Goal: Information Seeking & Learning: Learn about a topic

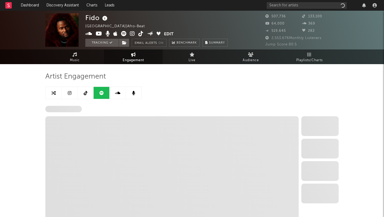
select select "6m"
select select "1w"
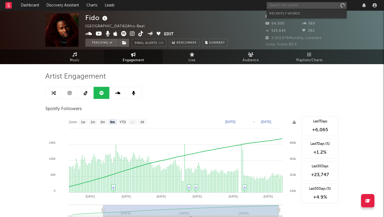
click at [302, 4] on input "text" at bounding box center [307, 5] width 80 height 7
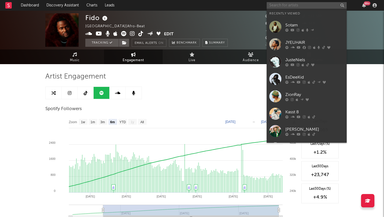
click at [301, 3] on input "text" at bounding box center [307, 5] width 80 height 7
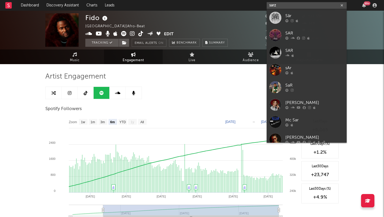
click at [282, 5] on input "sarz" at bounding box center [307, 5] width 80 height 7
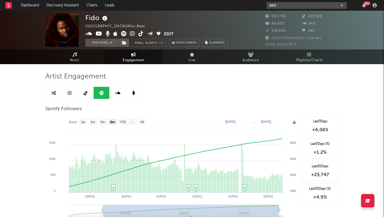
click at [278, 4] on input "sarz" at bounding box center [307, 5] width 80 height 7
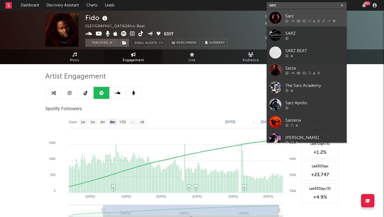
type input "sarz"
click at [275, 19] on div at bounding box center [275, 18] width 12 height 12
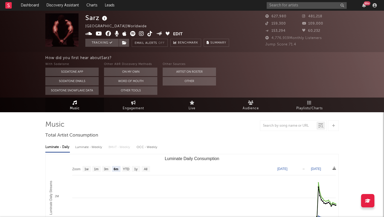
select select "6m"
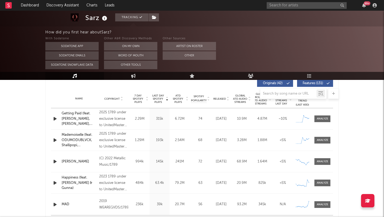
scroll to position [207, 0]
click at [320, 120] on div at bounding box center [322, 118] width 11 height 4
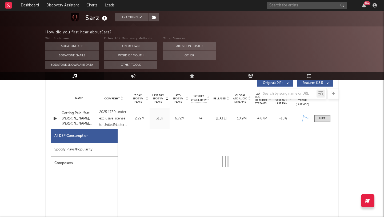
click at [62, 153] on div "Spotify Plays/Popularity" at bounding box center [84, 150] width 67 height 14
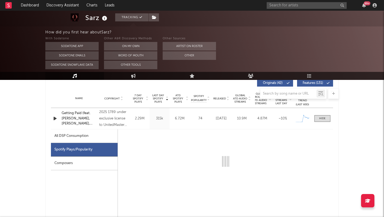
select select "1w"
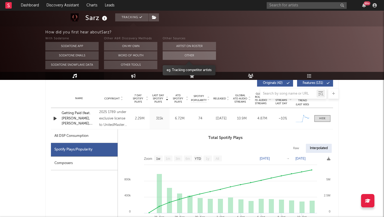
click at [186, 54] on button "Other" at bounding box center [189, 55] width 53 height 9
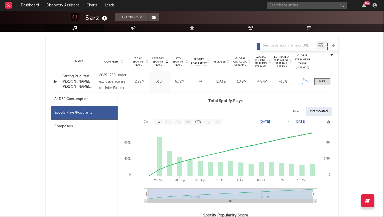
scroll to position [54, 0]
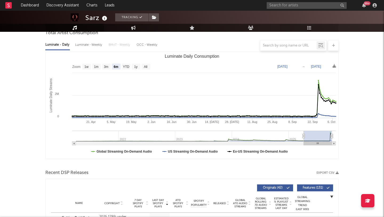
click at [312, 26] on link "Playlists/Charts" at bounding box center [309, 28] width 59 height 8
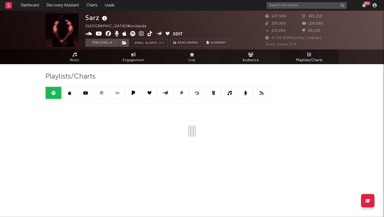
click at [255, 60] on span "Audience" at bounding box center [251, 60] width 16 height 6
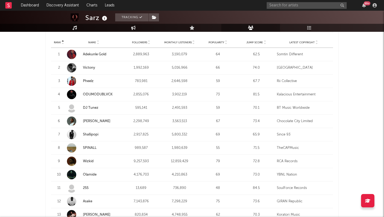
scroll to position [215, 0]
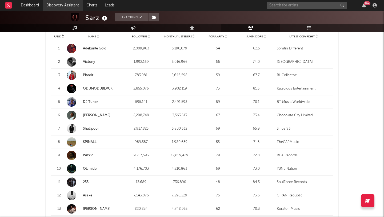
click at [62, 5] on link "Discovery Assistant" at bounding box center [63, 5] width 40 height 11
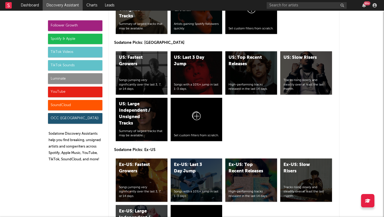
scroll to position [2530, 0]
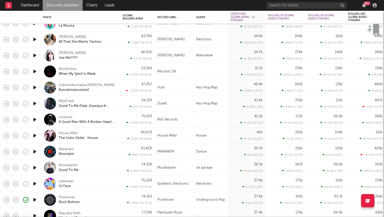
click at [137, 116] on div "75,929 3.94k | TW: 79.9k" at bounding box center [137, 119] width 29 height 16
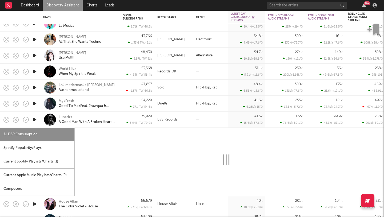
select select "1w"
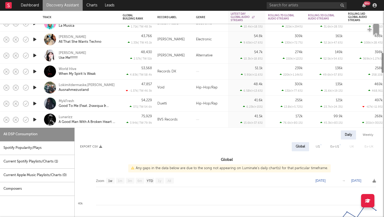
click at [12, 150] on div "Spotify Popularity/Plays" at bounding box center [37, 148] width 74 height 14
select select "1w"
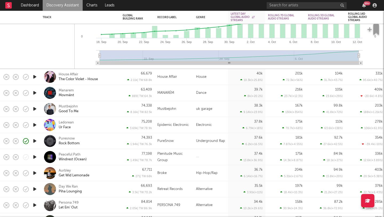
click at [103, 140] on div "Puresnow Rock Bottom" at bounding box center [87, 141] width 57 height 10
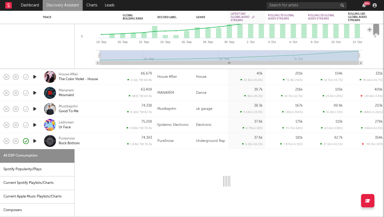
select select "1w"
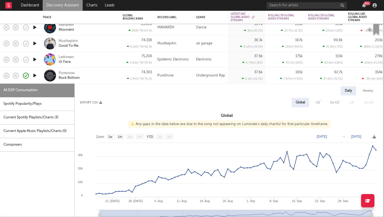
click at [28, 102] on div "Spotify Popularity/Plays" at bounding box center [37, 104] width 74 height 14
select select "1w"
select select "6m"
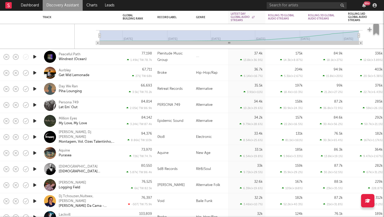
click at [122, 66] on div "67,711 271 | TW: 68k" at bounding box center [137, 73] width 35 height 16
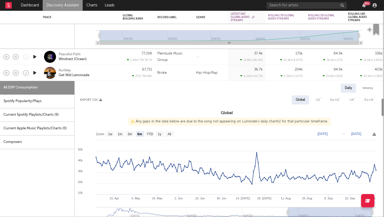
select select "6m"
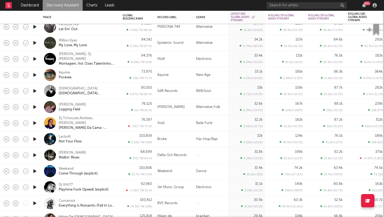
click at [112, 102] on div "Annabelle Dinda Logging Field" at bounding box center [87, 107] width 57 height 10
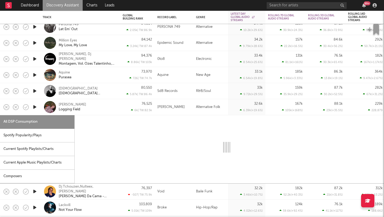
select select "6m"
select select "1w"
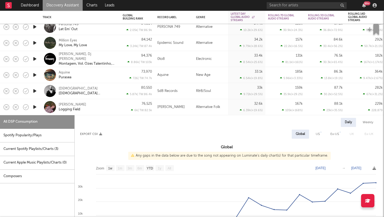
click at [20, 139] on div "Spotify Popularity/Plays" at bounding box center [37, 136] width 74 height 14
select select "1w"
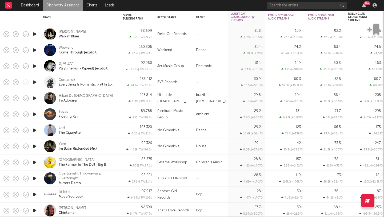
click at [104, 142] on div "Yere Im Ballin (Extended Mix)" at bounding box center [87, 146] width 57 height 10
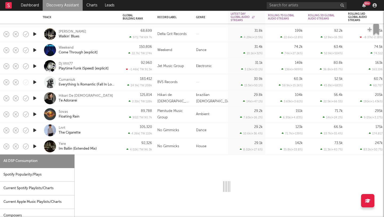
click at [34, 145] on icon "button" at bounding box center [35, 146] width 6 height 7
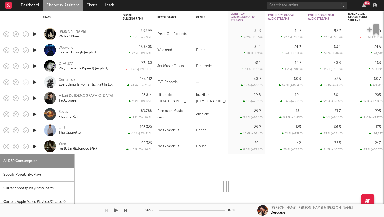
select select "1w"
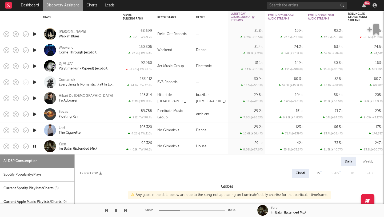
click at [63, 144] on div "Yere" at bounding box center [62, 143] width 7 height 5
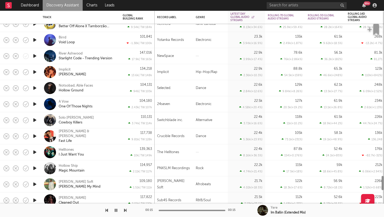
click at [118, 138] on div "Gee Lee & India Shan Fast Life" at bounding box center [80, 136] width 80 height 16
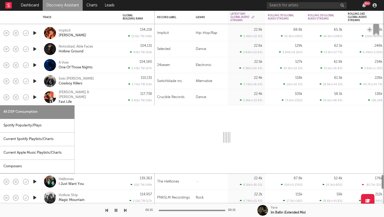
select select "1w"
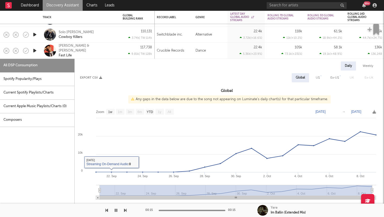
click at [32, 81] on div "Spotify Popularity/Plays" at bounding box center [37, 79] width 74 height 14
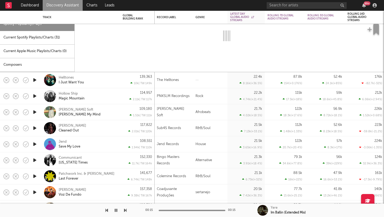
click at [107, 112] on div "Crim Soft Sweeting My Mind" at bounding box center [87, 112] width 57 height 10
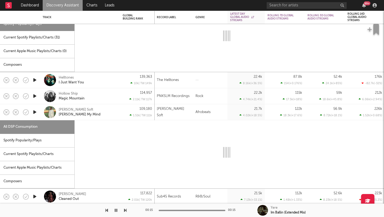
select select "1w"
select select "6m"
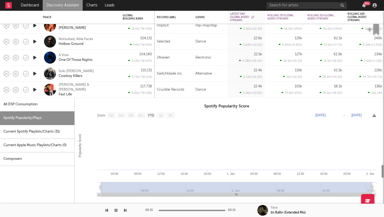
select select "6m"
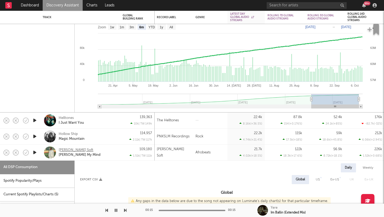
click at [68, 150] on div "Crim Soft" at bounding box center [76, 150] width 35 height 5
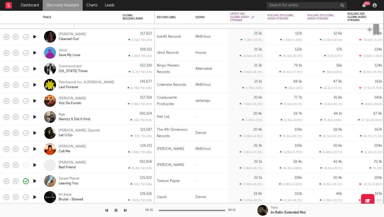
click at [37, 134] on icon "button" at bounding box center [35, 132] width 6 height 7
click at [103, 134] on div "Mike Crook, Djswish Let U Go" at bounding box center [87, 133] width 57 height 10
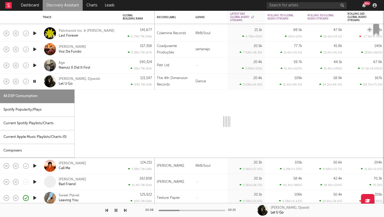
select select "6m"
select select "1w"
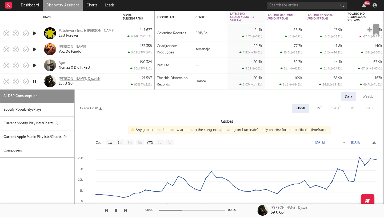
click at [66, 77] on div "Mike Crook, Djswish" at bounding box center [80, 79] width 42 height 5
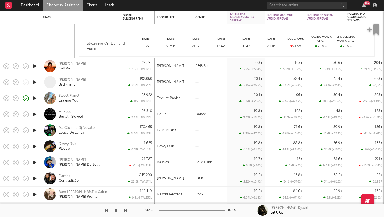
click at [34, 148] on icon "button" at bounding box center [35, 146] width 6 height 7
click at [67, 143] on div "Devvy Dub" at bounding box center [68, 143] width 18 height 5
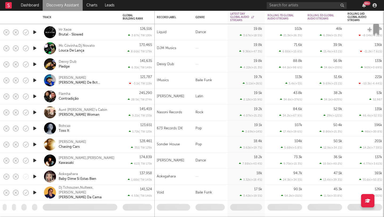
click at [35, 128] on icon "button" at bounding box center [35, 128] width 6 height 7
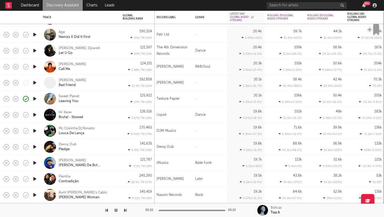
click at [51, 6] on link "Discovery Assistant" at bounding box center [63, 5] width 40 height 11
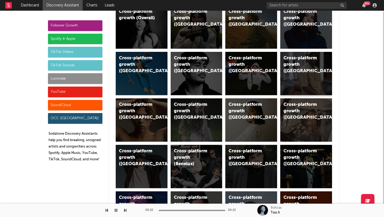
scroll to position [121, 0]
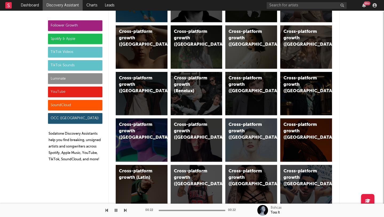
click at [134, 172] on div "Cross-platform growth (Latin)" at bounding box center [137, 174] width 36 height 13
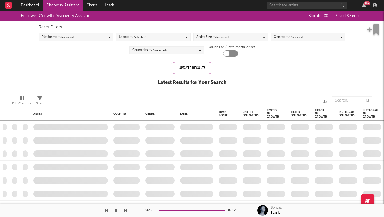
checkbox input "true"
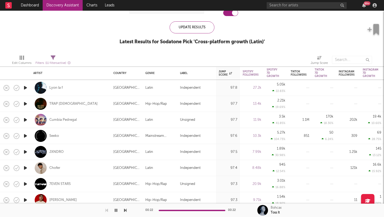
click at [75, 89] on div "Lyon la f" at bounding box center [70, 88] width 75 height 16
select select "1w"
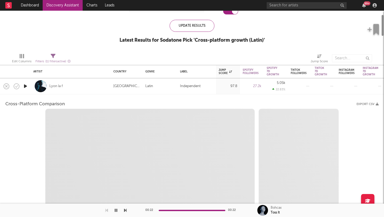
select select "1w"
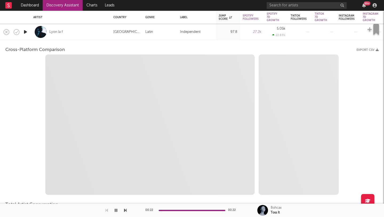
select select "1m"
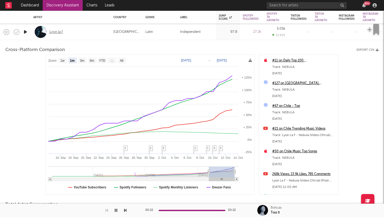
click at [55, 32] on div "Lyon la f" at bounding box center [55, 32] width 13 height 5
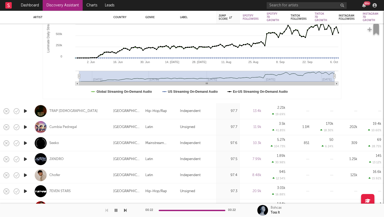
click at [24, 141] on icon "button" at bounding box center [26, 143] width 6 height 7
click at [24, 141] on icon "button" at bounding box center [25, 143] width 5 height 7
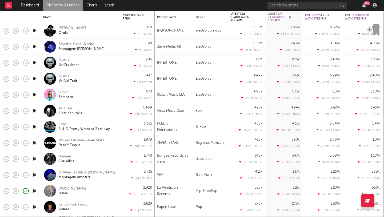
click at [95, 146] on div "Wicked Outside, 7even Stars Pase Y Toque" at bounding box center [87, 143] width 57 height 10
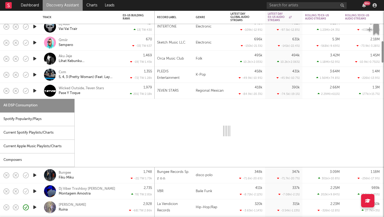
select select "1w"
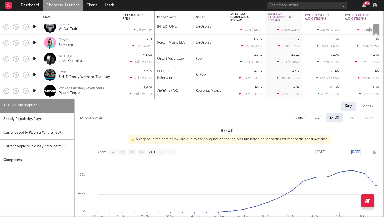
click at [46, 122] on div "Spotify Popularity/Plays" at bounding box center [37, 119] width 74 height 14
select select "1w"
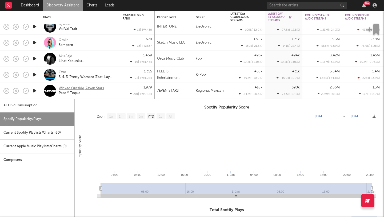
click at [68, 87] on div "Wicked Outside, 7even Stars" at bounding box center [81, 88] width 45 height 5
click at [124, 88] on div "1,979 201 | TW: 2.18k" at bounding box center [137, 91] width 29 height 16
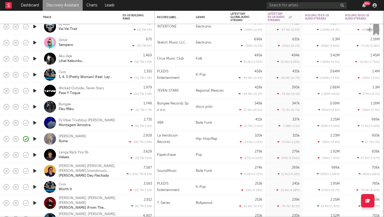
click at [34, 106] on icon "button" at bounding box center [35, 106] width 6 height 7
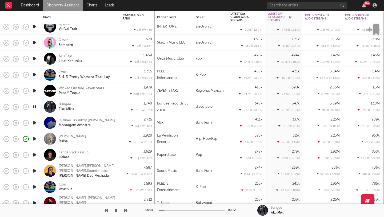
click at [34, 106] on icon "button" at bounding box center [34, 106] width 5 height 7
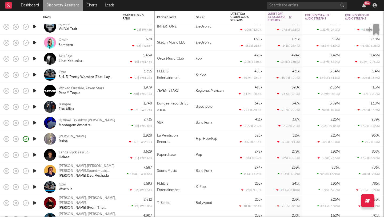
click at [36, 90] on icon "button" at bounding box center [35, 90] width 6 height 7
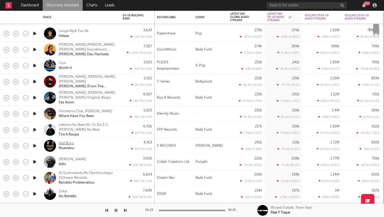
click at [66, 142] on div "Vad Boyz" at bounding box center [66, 143] width 15 height 5
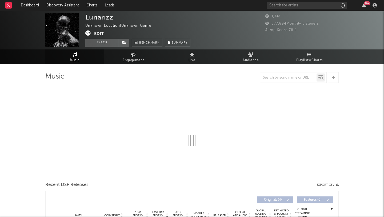
select select "1w"
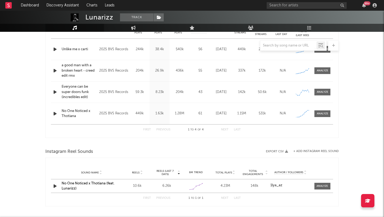
scroll to position [242, 0]
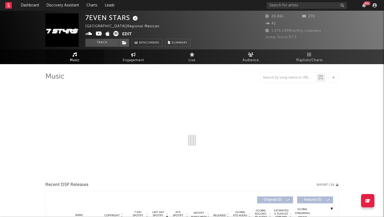
select select "6m"
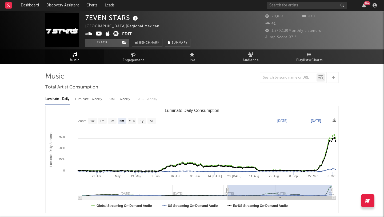
click at [97, 34] on icon at bounding box center [99, 33] width 6 height 5
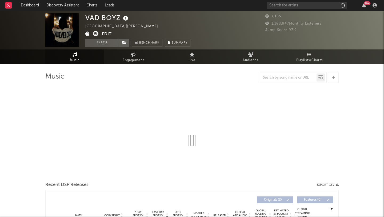
select select "1w"
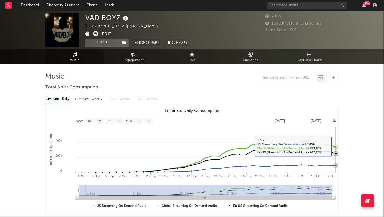
click at [334, 147] on icon "Luminate Daily Consumption" at bounding box center [335, 146] width 5 height 5
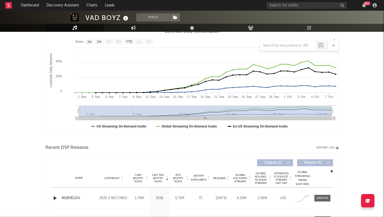
scroll to position [40, 0]
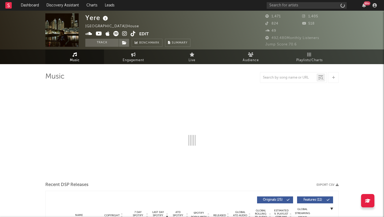
select select "1w"
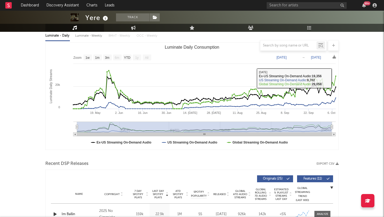
scroll to position [182, 0]
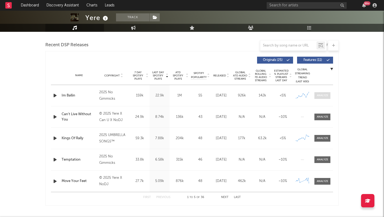
click at [317, 95] on div at bounding box center [322, 95] width 11 height 4
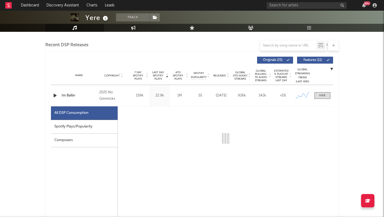
select select "1w"
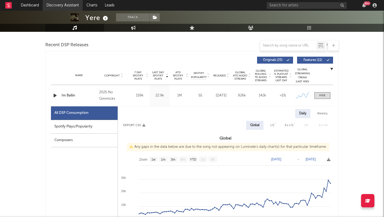
click at [58, 2] on link "Discovery Assistant" at bounding box center [63, 5] width 40 height 11
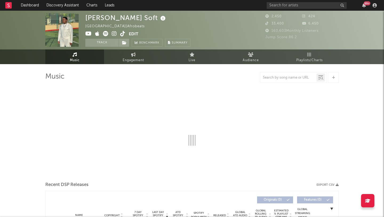
select select "6m"
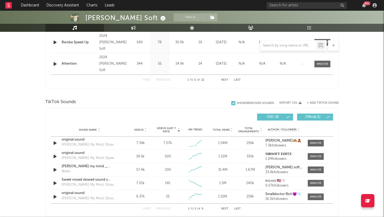
scroll to position [209, 0]
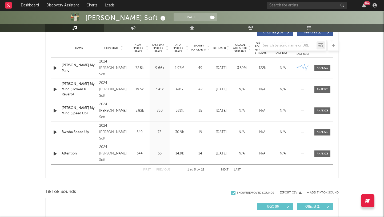
click at [322, 62] on div "Name [PERSON_NAME] My Mind Copyright 2024 [PERSON_NAME] Soft Label [PERSON_NAME…" at bounding box center [192, 67] width 282 height 21
click at [322, 67] on div at bounding box center [322, 68] width 11 height 4
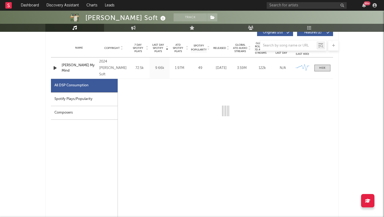
click at [57, 99] on div "Spotify Plays/Popularity" at bounding box center [84, 99] width 67 height 14
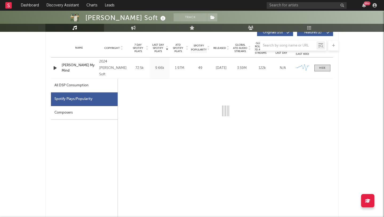
select select "6m"
select select "1w"
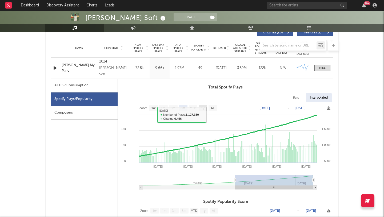
click at [202, 105] on rect at bounding box center [203, 108] width 9 height 6
select select "1y"
type input "2024-10-12"
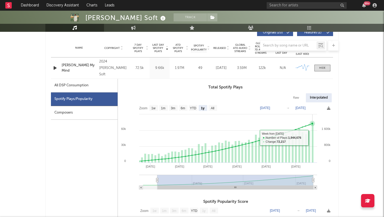
click at [313, 137] on rect at bounding box center [313, 143] width 2 height 38
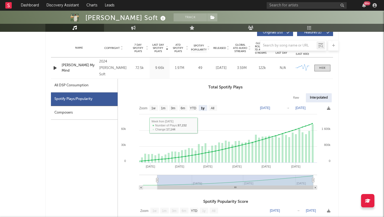
click at [84, 85] on div "All DSP Consumption" at bounding box center [71, 85] width 34 height 6
select select "All"
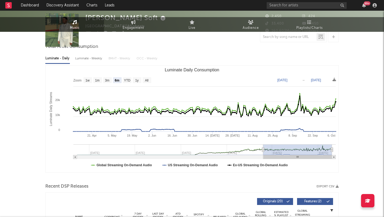
scroll to position [0, 0]
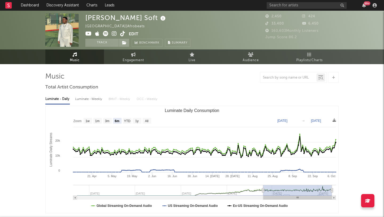
click at [115, 31] on icon at bounding box center [114, 33] width 5 height 5
click at [101, 45] on button "Track" at bounding box center [101, 43] width 33 height 8
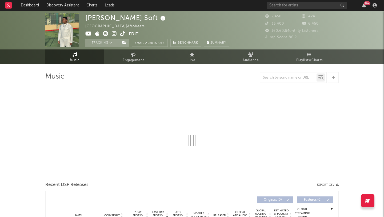
select select "6m"
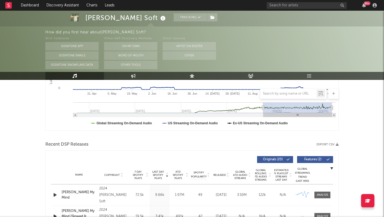
scroll to position [216, 0]
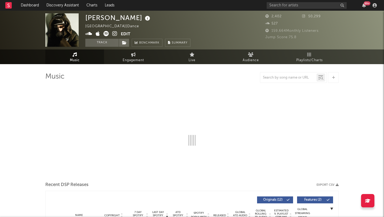
select select "1w"
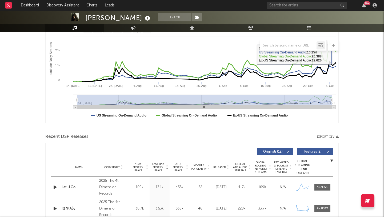
scroll to position [176, 0]
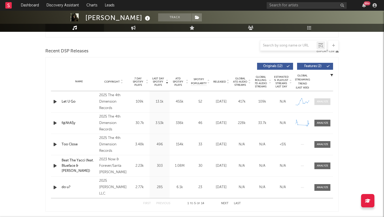
click at [323, 102] on div at bounding box center [322, 101] width 11 height 4
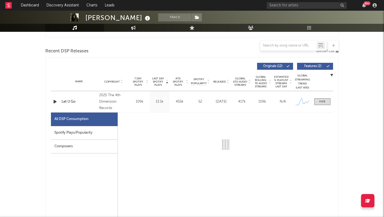
select select "1w"
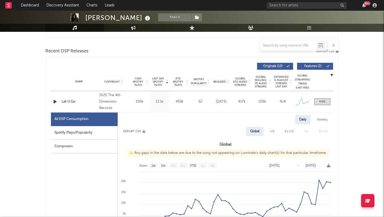
click at [70, 133] on div "Spotify Plays/Popularity" at bounding box center [84, 133] width 67 height 14
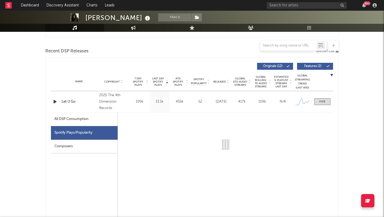
select select "1w"
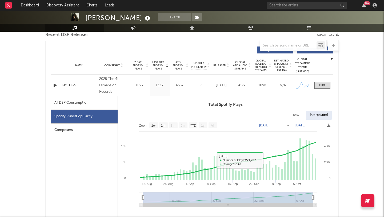
scroll to position [135, 0]
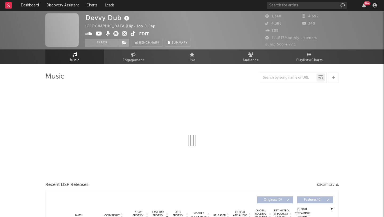
select select "1w"
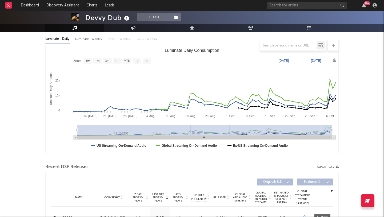
scroll to position [221, 0]
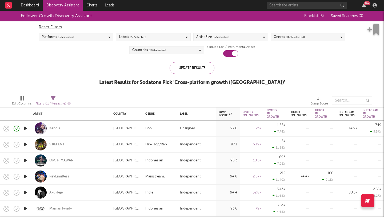
click at [96, 133] on div "Kendis" at bounding box center [70, 128] width 75 height 16
select select "1w"
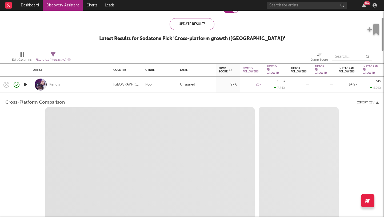
select select "6m"
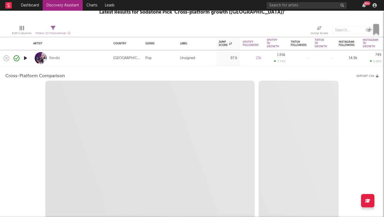
select select "1m"
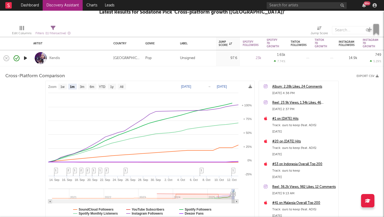
click at [62, 4] on link "Discovery Assistant" at bounding box center [63, 5] width 40 height 11
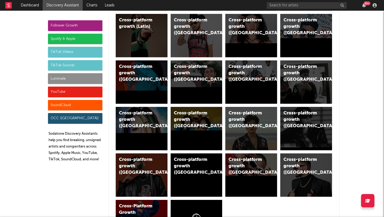
scroll to position [313, 0]
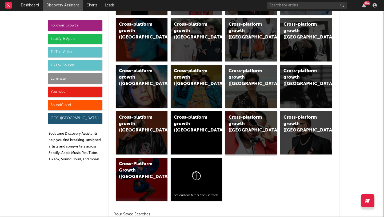
click at [247, 120] on div "Cross-platform growth ([GEOGRAPHIC_DATA])" at bounding box center [247, 123] width 36 height 19
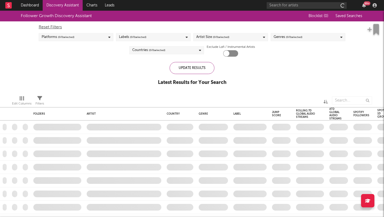
checkbox input "true"
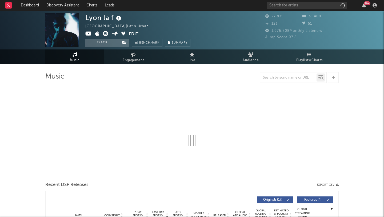
select select "1w"
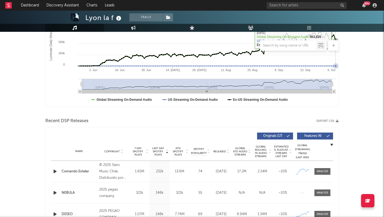
scroll to position [168, 0]
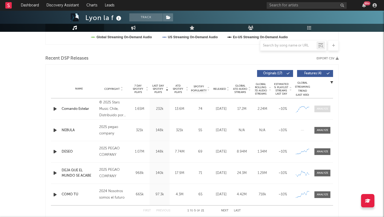
click at [321, 107] on div at bounding box center [322, 109] width 11 height 4
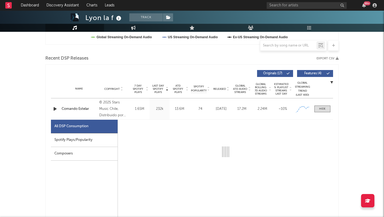
select select "1w"
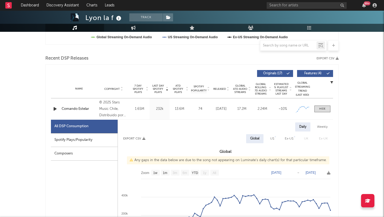
click at [89, 142] on div "Spotify Plays/Popularity" at bounding box center [84, 140] width 67 height 14
select select "1w"
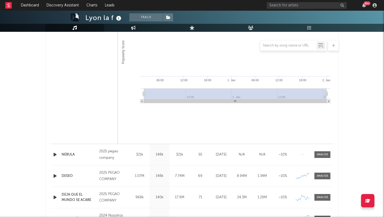
scroll to position [417, 0]
